Goal: Task Accomplishment & Management: Manage account settings

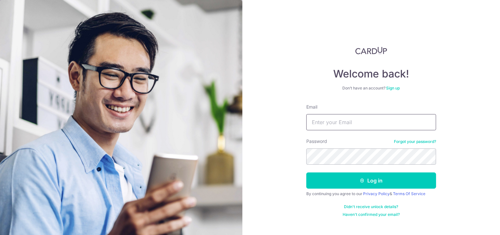
click at [364, 124] on input "Email" at bounding box center [372, 122] width 130 height 16
type input "[EMAIL_ADDRESS][DOMAIN_NAME]"
click at [307, 173] on button "Log in" at bounding box center [372, 181] width 130 height 16
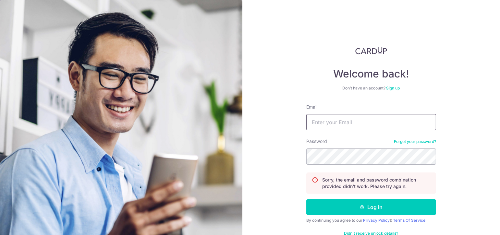
click at [365, 121] on input "Email" at bounding box center [372, 122] width 130 height 16
type input "[EMAIL_ADDRESS][DOMAIN_NAME]"
click at [307, 199] on button "Log in" at bounding box center [372, 207] width 130 height 16
click at [428, 142] on link "Forgot your password?" at bounding box center [415, 141] width 42 height 5
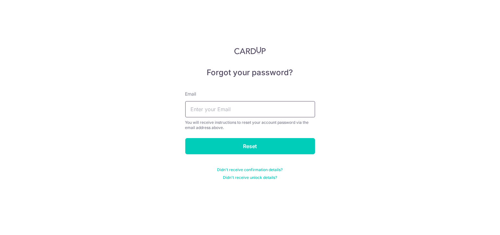
click at [259, 115] on input "text" at bounding box center [250, 109] width 130 height 16
type input "[EMAIL_ADDRESS][DOMAIN_NAME]"
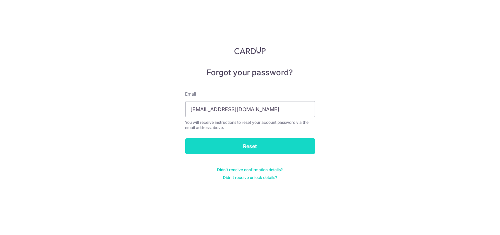
click at [255, 139] on input "Reset" at bounding box center [250, 146] width 130 height 16
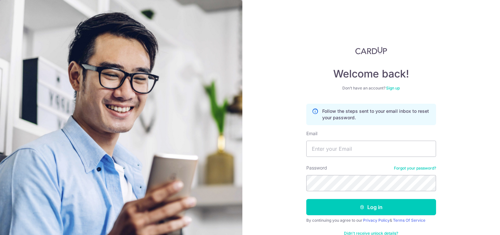
scroll to position [16, 0]
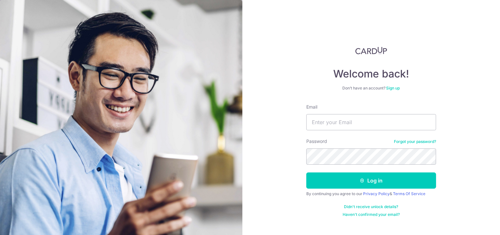
click at [376, 46] on div "Welcome back! Don’t have an account? Sign up Email Password Forgot your passwor…" at bounding box center [372, 117] width 258 height 235
click at [374, 53] on img at bounding box center [372, 51] width 32 height 8
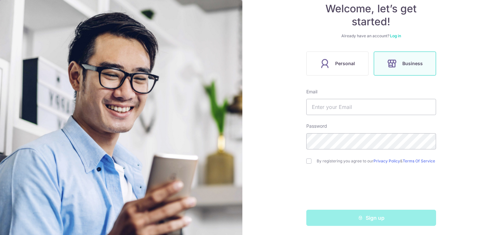
scroll to position [69, 0]
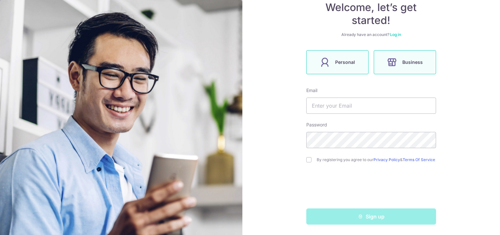
click at [332, 65] on label "Personal" at bounding box center [338, 62] width 62 height 24
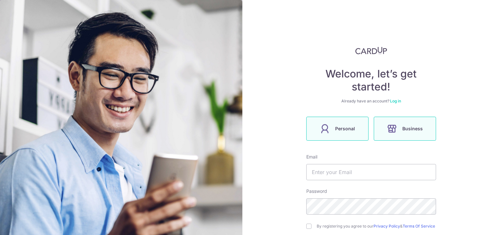
scroll to position [65, 0]
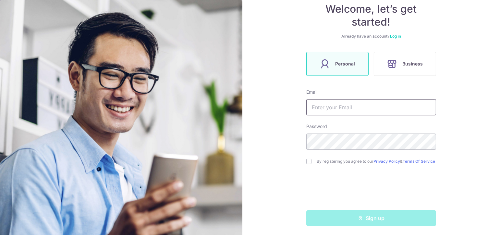
click at [372, 106] on input "text" at bounding box center [372, 107] width 130 height 16
type input "[EMAIL_ADDRESS][DOMAIN_NAME]"
click at [309, 164] on input "checkbox" at bounding box center [309, 161] width 5 height 5
checkbox input "true"
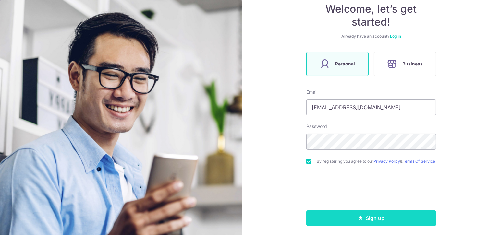
click at [379, 218] on button "Sign up" at bounding box center [372, 218] width 130 height 16
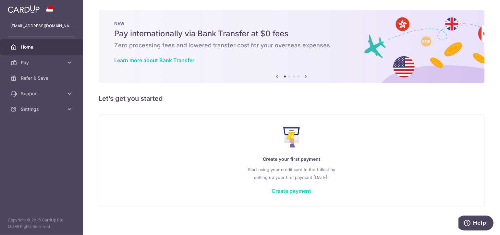
click at [298, 189] on link "Create payment" at bounding box center [292, 191] width 40 height 6
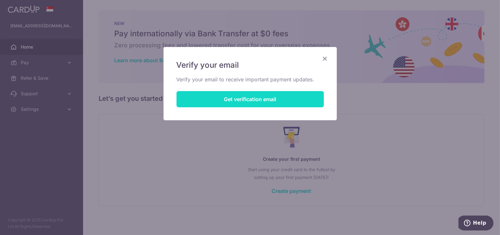
click at [209, 104] on button "Get verification email" at bounding box center [250, 99] width 147 height 16
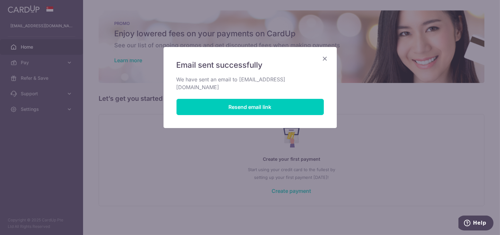
click at [325, 58] on icon "Close" at bounding box center [326, 59] width 8 height 8
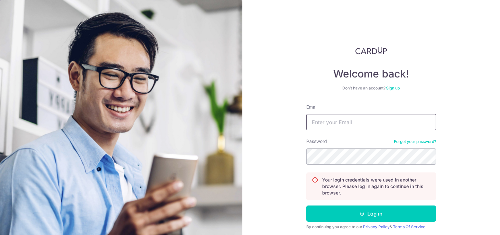
click at [348, 121] on input "Email" at bounding box center [372, 122] width 130 height 16
type input "[EMAIL_ADDRESS][DOMAIN_NAME]"
click at [307, 206] on button "Log in" at bounding box center [372, 214] width 130 height 16
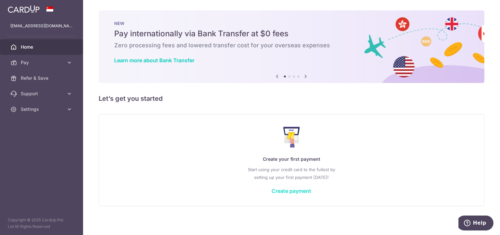
click at [301, 193] on link "Create payment" at bounding box center [292, 191] width 40 height 6
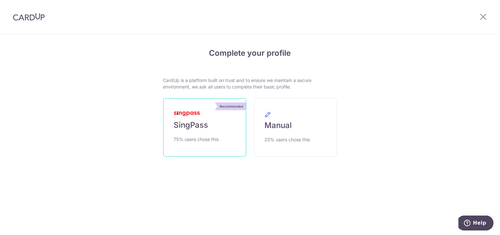
click at [209, 145] on link "Recommended SingPass 75% users chose this" at bounding box center [204, 127] width 83 height 58
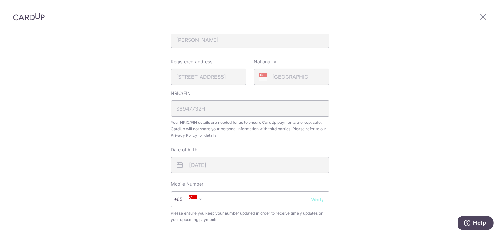
scroll to position [195, 0]
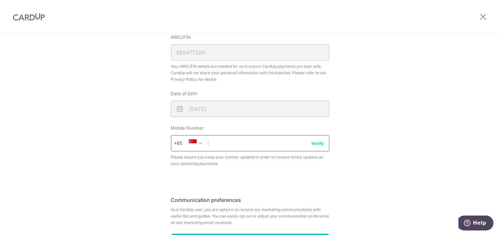
click at [273, 145] on input "text" at bounding box center [250, 143] width 158 height 16
type input "93629396"
click at [422, 59] on div "Review your details Your Details Please provide your full name as per your NRIC…" at bounding box center [250, 63] width 500 height 447
click at [315, 146] on button "Verify" at bounding box center [318, 143] width 13 height 6
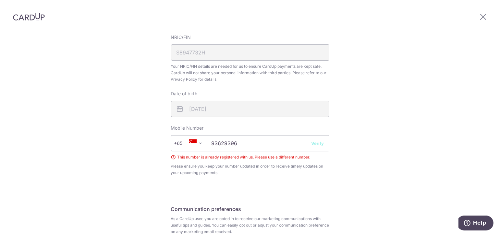
scroll to position [254, 0]
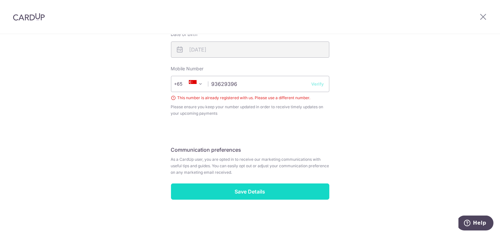
click at [244, 195] on input "Save Details" at bounding box center [250, 192] width 158 height 16
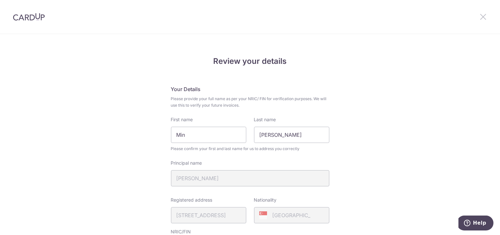
click at [482, 19] on icon at bounding box center [484, 17] width 8 height 8
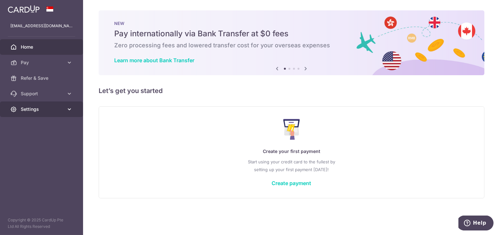
click at [48, 108] on span "Settings" at bounding box center [42, 109] width 43 height 6
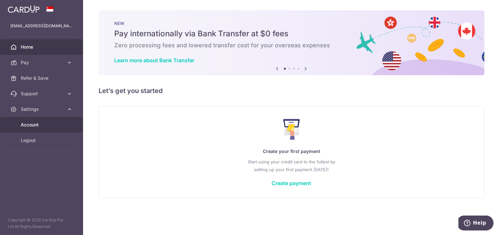
click at [50, 130] on link "Account" at bounding box center [41, 125] width 83 height 16
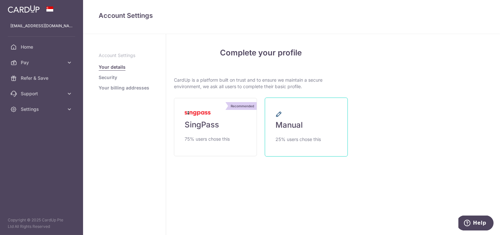
click at [310, 139] on span "25% users chose this" at bounding box center [298, 140] width 45 height 8
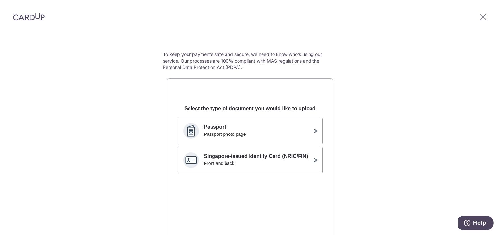
scroll to position [65, 0]
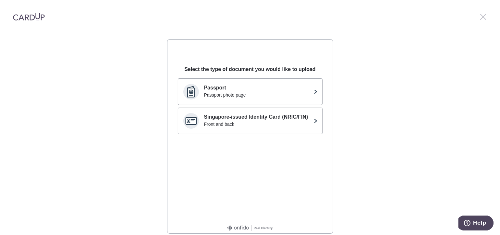
click at [481, 15] on icon at bounding box center [484, 17] width 8 height 8
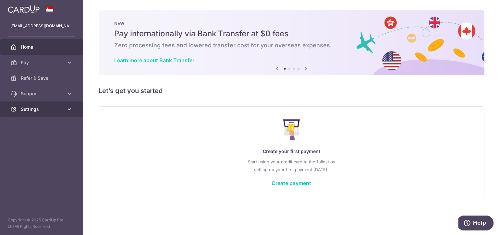
click at [65, 109] on link "Settings" at bounding box center [41, 110] width 83 height 16
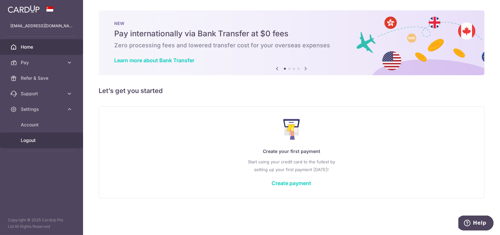
click at [41, 139] on span "Logout" at bounding box center [42, 140] width 43 height 6
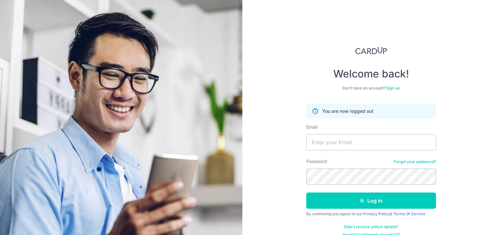
click at [432, 162] on link "Forgot your password?" at bounding box center [415, 161] width 42 height 5
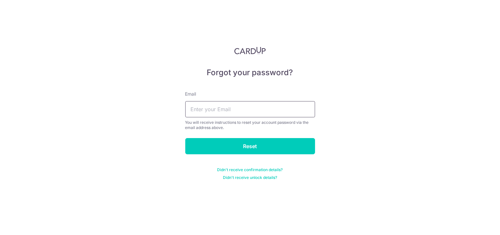
click at [281, 113] on input "text" at bounding box center [250, 109] width 130 height 16
type input "[EMAIL_ADDRESS][DOMAIN_NAME]"
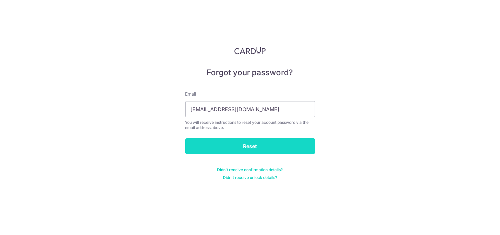
click at [273, 150] on input "Reset" at bounding box center [250, 146] width 130 height 16
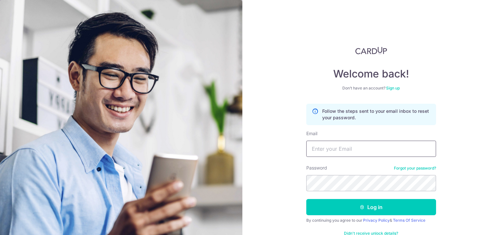
click at [393, 153] on input "Email" at bounding box center [372, 149] width 130 height 16
type input "zhangmin.gwc@gmail.com"
click at [307, 199] on button "Log in" at bounding box center [372, 207] width 130 height 16
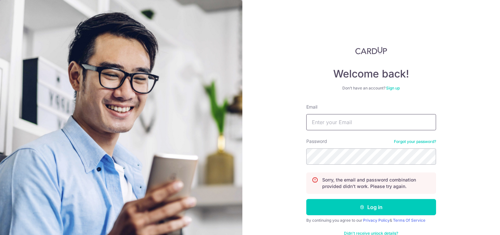
click at [354, 121] on input "Email" at bounding box center [372, 122] width 130 height 16
click at [350, 121] on input "Email" at bounding box center [372, 122] width 130 height 16
type input "[EMAIL_ADDRESS][DOMAIN_NAME]"
click at [307, 199] on button "Log in" at bounding box center [372, 207] width 130 height 16
